Goal: Find specific page/section: Find specific page/section

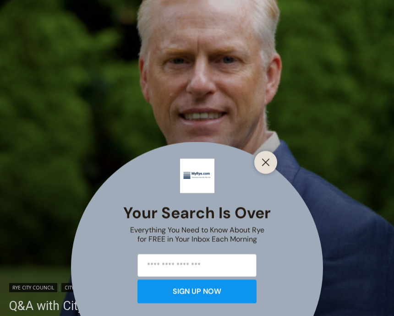
scroll to position [253, 0]
click at [266, 167] on icon "Close" at bounding box center [265, 162] width 8 height 8
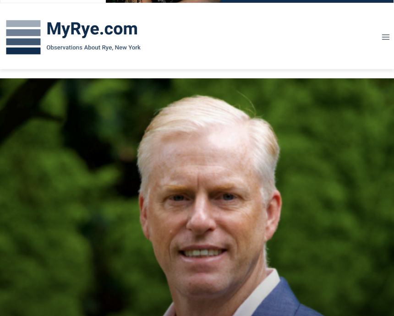
scroll to position [0, 0]
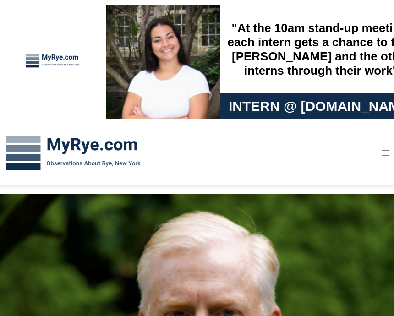
click at [119, 151] on img at bounding box center [73, 154] width 147 height 48
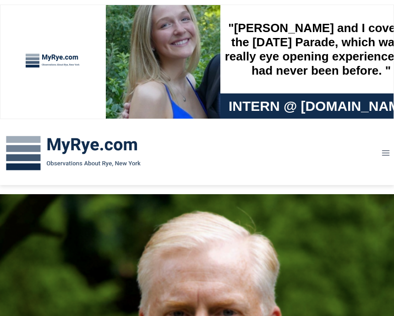
click at [101, 146] on img at bounding box center [73, 154] width 147 height 48
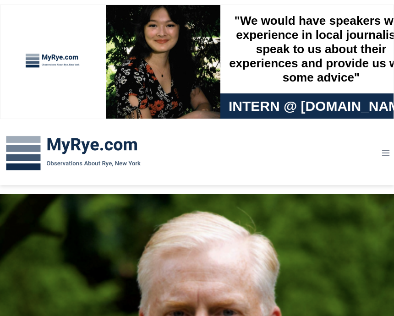
click at [391, 154] on button "Toggle Menu" at bounding box center [385, 153] width 17 height 14
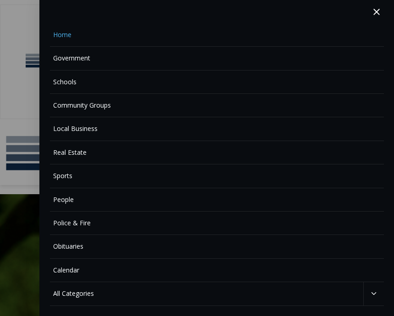
click at [77, 250] on link "Obituaries" at bounding box center [217, 246] width 334 height 23
